Goal: Use online tool/utility: Utilize a website feature to perform a specific function

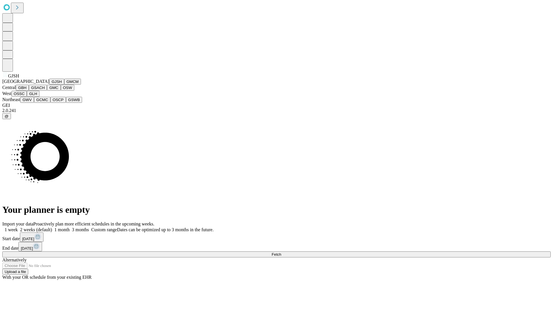
click at [49, 85] on button "GJSH" at bounding box center [56, 82] width 15 height 6
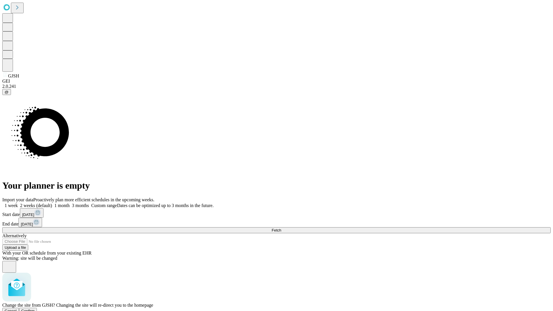
click at [35, 309] on span "Confirm" at bounding box center [28, 311] width 14 height 4
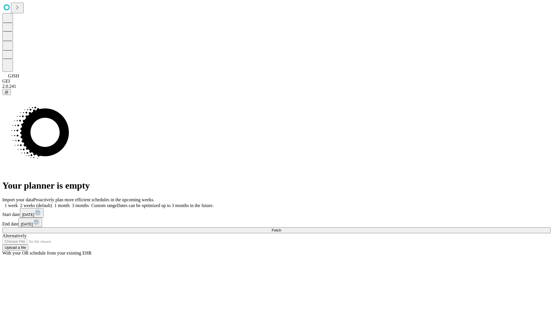
click at [52, 203] on label "2 weeks (default)" at bounding box center [35, 205] width 34 height 5
click at [281, 228] on span "Fetch" at bounding box center [277, 230] width 10 height 4
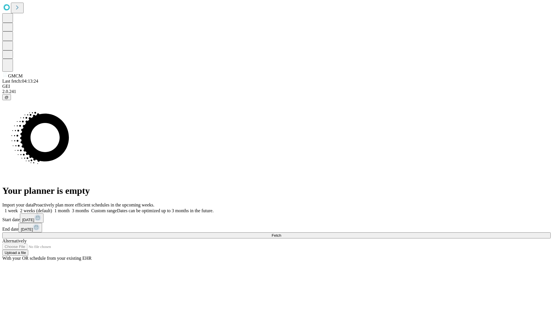
click at [52, 208] on label "2 weeks (default)" at bounding box center [35, 210] width 34 height 5
click at [281, 233] on span "Fetch" at bounding box center [277, 235] width 10 height 4
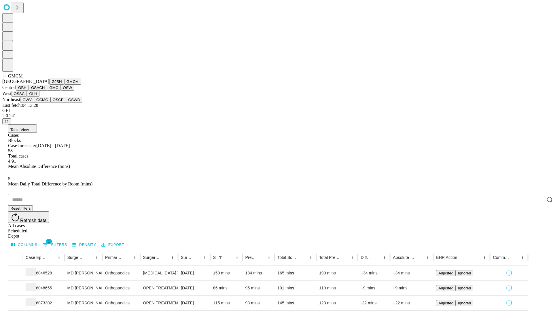
click at [29, 91] on button "GBH" at bounding box center [22, 88] width 13 height 6
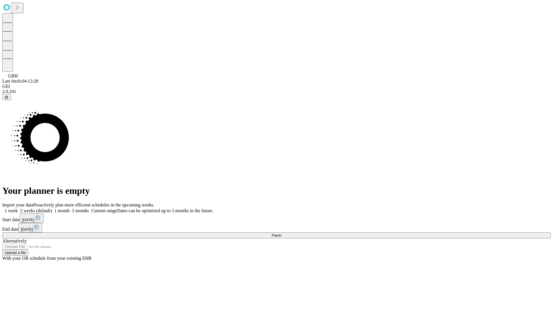
click at [52, 208] on label "2 weeks (default)" at bounding box center [35, 210] width 34 height 5
click at [281, 233] on span "Fetch" at bounding box center [277, 235] width 10 height 4
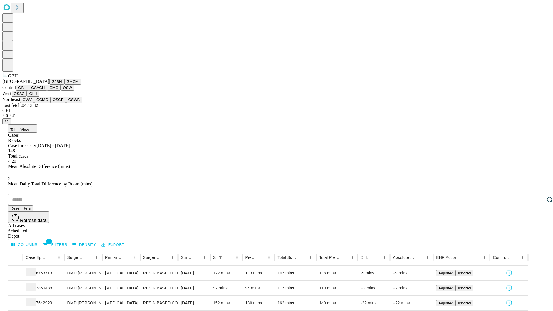
click at [45, 91] on button "GSACH" at bounding box center [38, 88] width 18 height 6
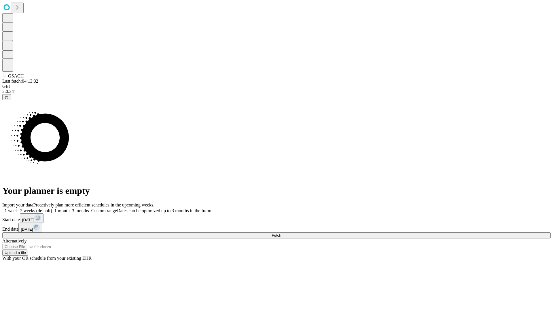
click at [52, 208] on label "2 weeks (default)" at bounding box center [35, 210] width 34 height 5
click at [281, 233] on span "Fetch" at bounding box center [277, 235] width 10 height 4
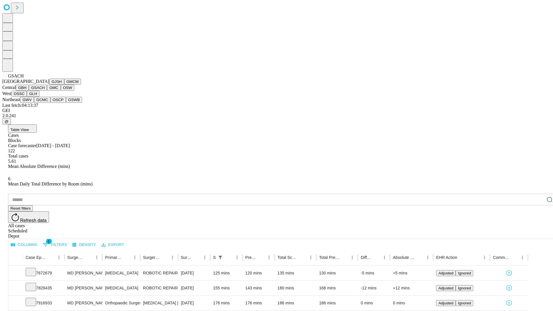
click at [47, 91] on button "GMC" at bounding box center [54, 88] width 14 height 6
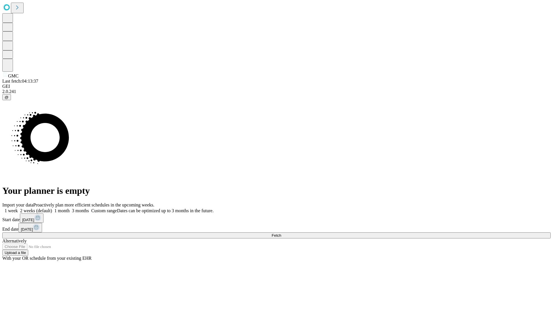
click at [52, 208] on label "2 weeks (default)" at bounding box center [35, 210] width 34 height 5
click at [281, 233] on span "Fetch" at bounding box center [277, 235] width 10 height 4
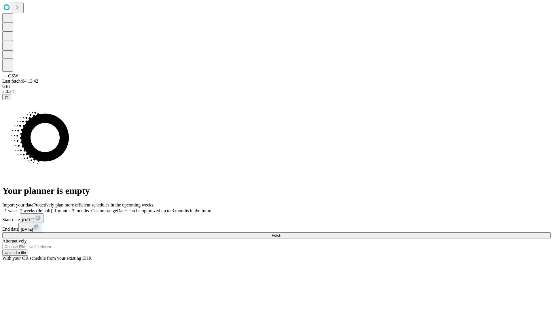
click at [52, 208] on label "2 weeks (default)" at bounding box center [35, 210] width 34 height 5
click at [281, 233] on span "Fetch" at bounding box center [277, 235] width 10 height 4
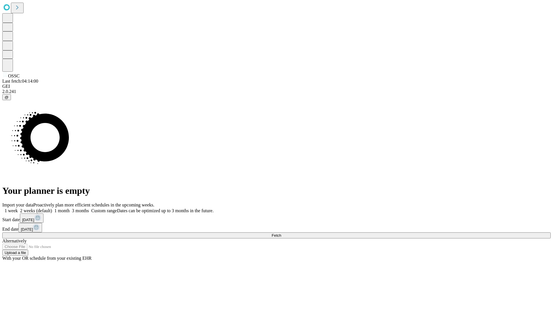
click at [52, 208] on label "2 weeks (default)" at bounding box center [35, 210] width 34 height 5
click at [281, 233] on span "Fetch" at bounding box center [277, 235] width 10 height 4
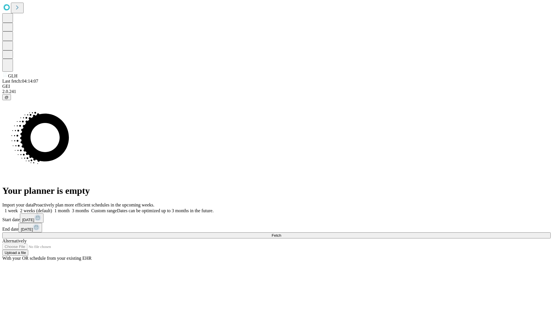
click at [52, 208] on label "2 weeks (default)" at bounding box center [35, 210] width 34 height 5
click at [281, 233] on span "Fetch" at bounding box center [277, 235] width 10 height 4
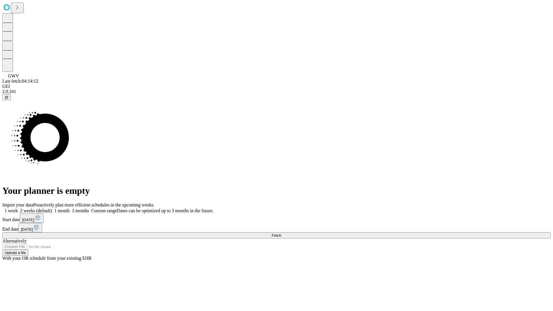
click at [52, 208] on label "2 weeks (default)" at bounding box center [35, 210] width 34 height 5
click at [281, 233] on span "Fetch" at bounding box center [277, 235] width 10 height 4
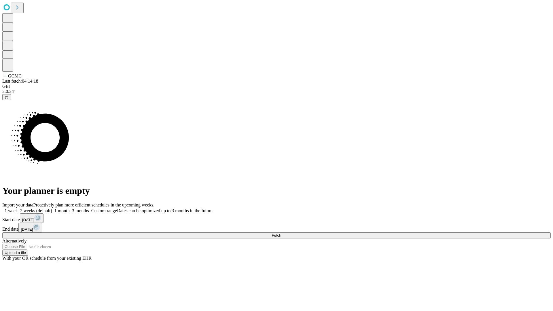
click at [52, 208] on label "2 weeks (default)" at bounding box center [35, 210] width 34 height 5
click at [281, 233] on span "Fetch" at bounding box center [277, 235] width 10 height 4
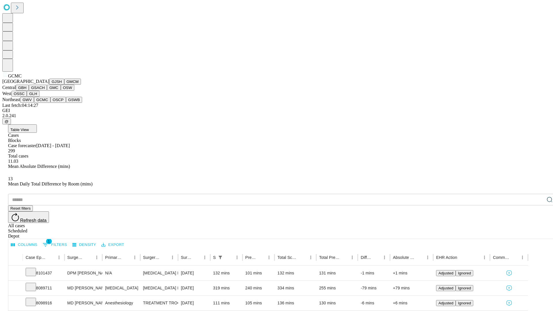
click at [50, 103] on button "OSCP" at bounding box center [58, 100] width 16 height 6
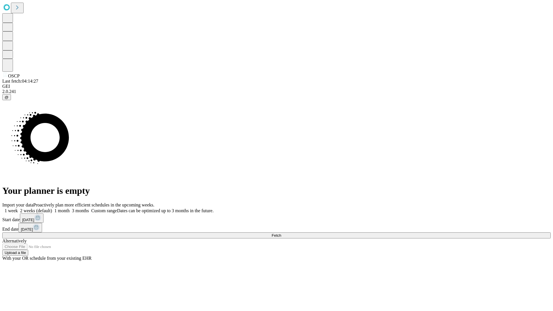
click at [52, 208] on label "2 weeks (default)" at bounding box center [35, 210] width 34 height 5
click at [281, 233] on span "Fetch" at bounding box center [277, 235] width 10 height 4
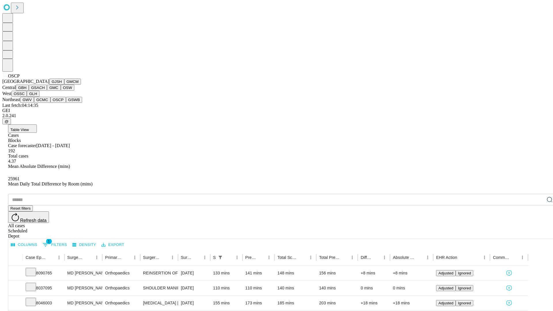
click at [66, 103] on button "GSWB" at bounding box center [74, 100] width 16 height 6
